Goal: Information Seeking & Learning: Learn about a topic

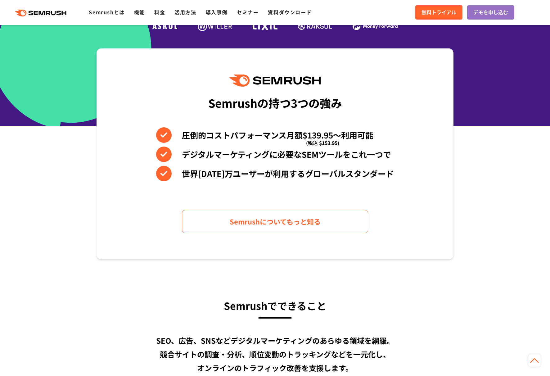
scroll to position [221, 0]
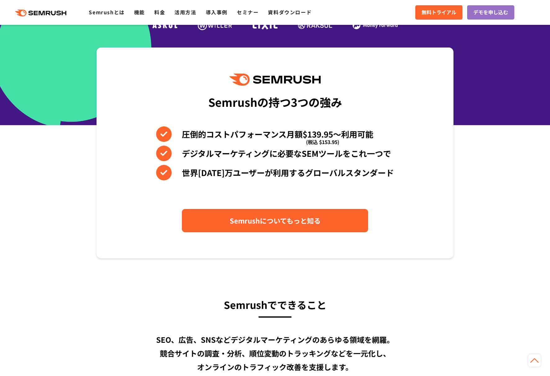
click at [236, 225] on span "Semrushについてもっと知る" at bounding box center [275, 220] width 91 height 11
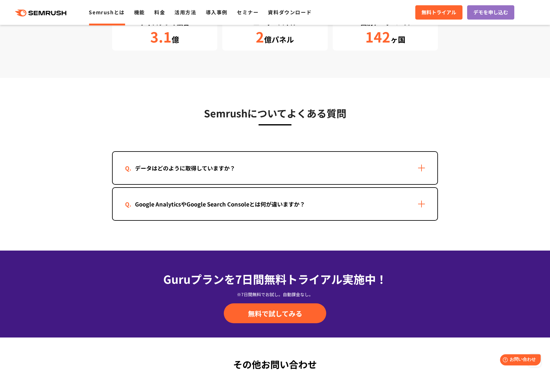
scroll to position [1222, 0]
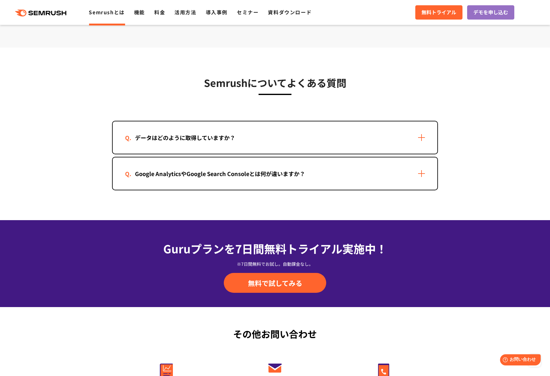
click at [226, 138] on div "データはどのように取得していますか？" at bounding box center [185, 137] width 120 height 9
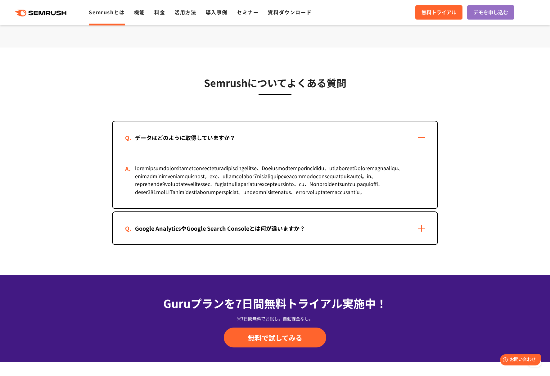
click at [226, 138] on div "データはどのように取得していますか？" at bounding box center [185, 137] width 120 height 9
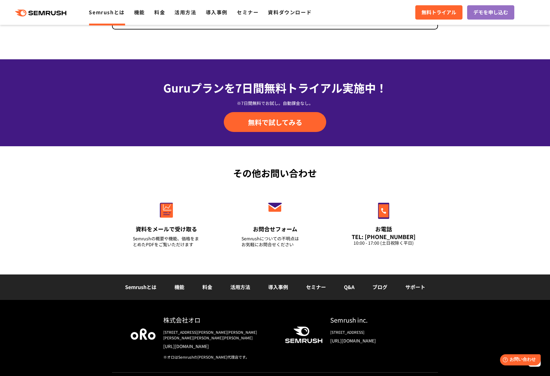
scroll to position [1382, 0]
